Goal: Check status: Check status

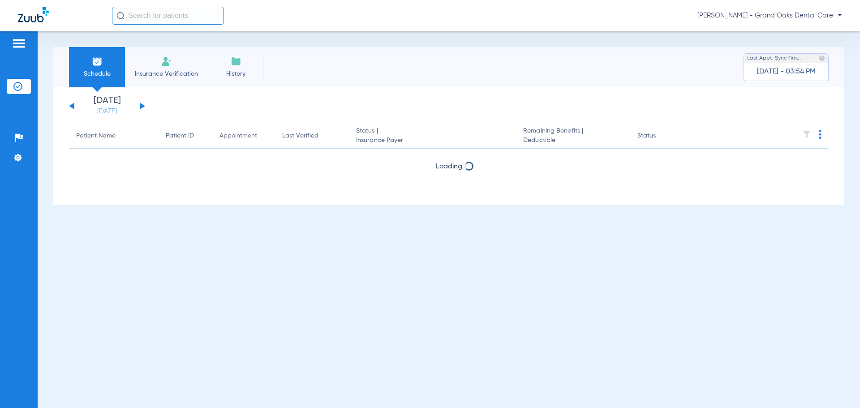
click at [117, 112] on link "[DATE]" at bounding box center [107, 111] width 54 height 9
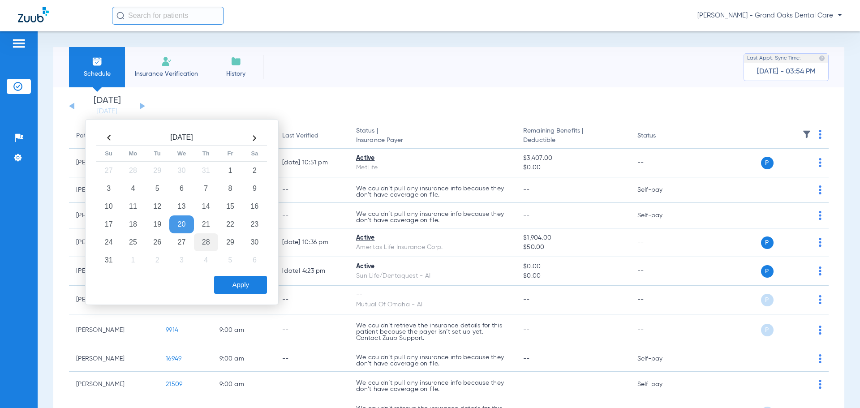
drag, startPoint x: 204, startPoint y: 241, endPoint x: 210, endPoint y: 242, distance: 6.0
click at [204, 241] on td "28" at bounding box center [206, 242] width 24 height 18
click at [236, 283] on button "Apply" at bounding box center [240, 285] width 53 height 18
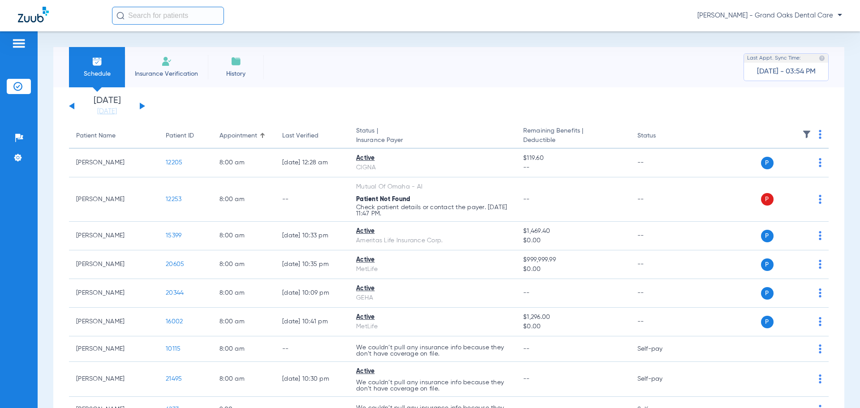
click at [803, 133] on img at bounding box center [807, 134] width 9 height 9
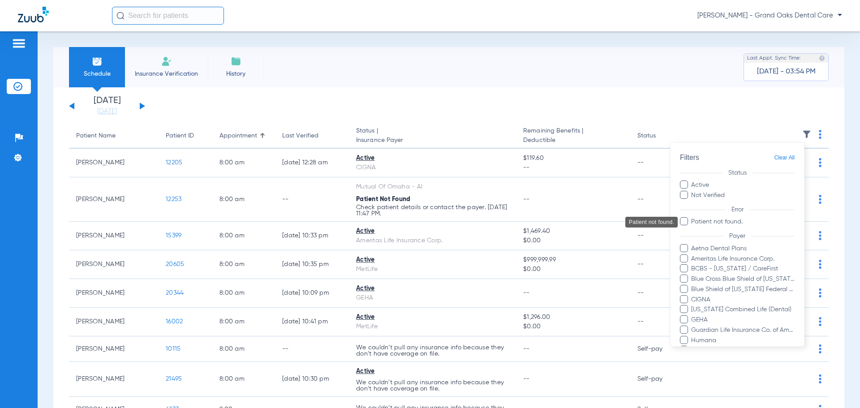
drag, startPoint x: 696, startPoint y: 225, endPoint x: 686, endPoint y: 207, distance: 20.5
click at [696, 224] on span "Patient not found." at bounding box center [743, 221] width 104 height 9
click at [693, 228] on input "Patient not found." at bounding box center [693, 228] width 0 height 0
click at [683, 195] on span at bounding box center [684, 195] width 8 height 8
click at [726, 192] on input "Not Verified" at bounding box center [726, 192] width 0 height 0
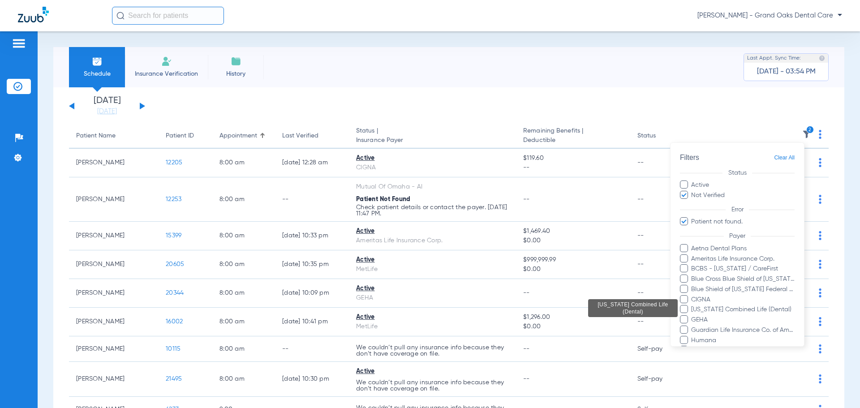
scroll to position [164, 0]
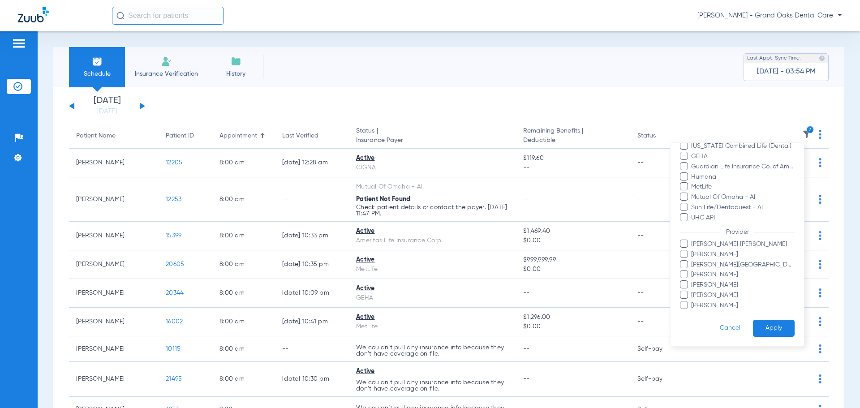
click at [771, 328] on button "Apply" at bounding box center [774, 328] width 42 height 17
